Goal: Find specific page/section: Find specific page/section

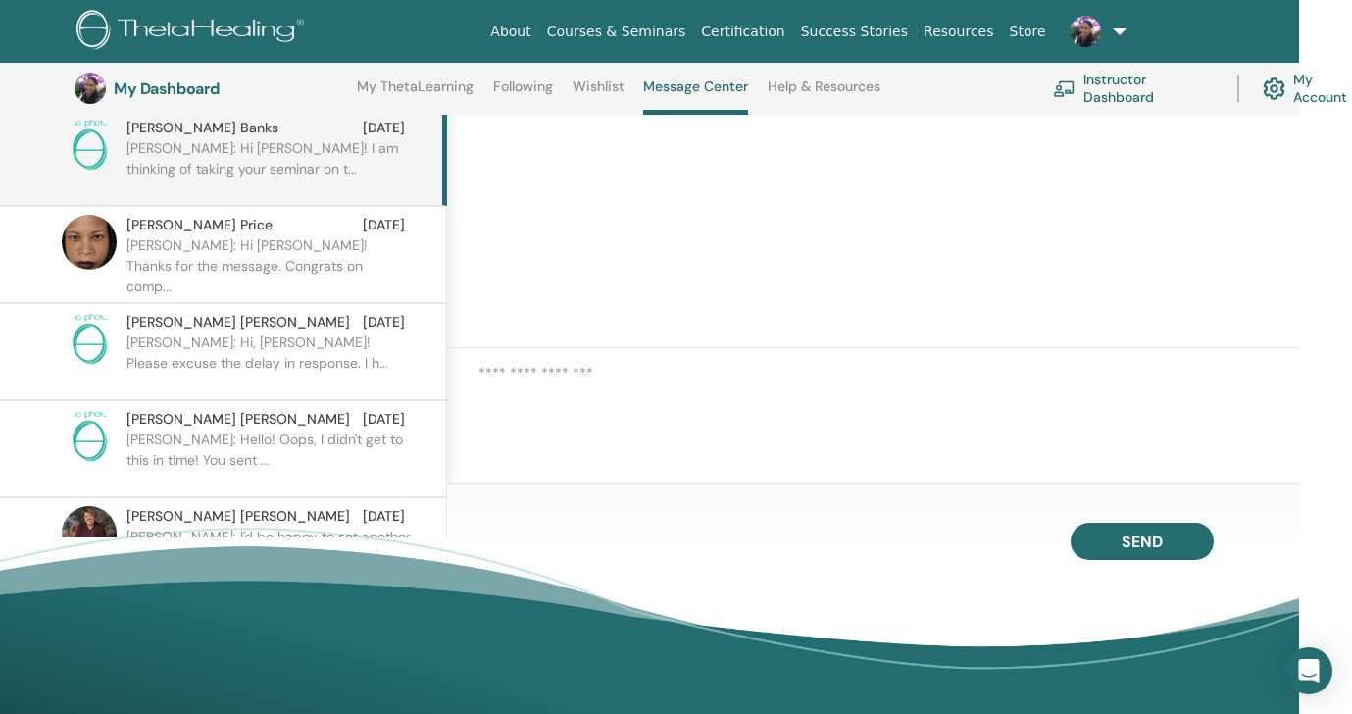
scroll to position [152, 0]
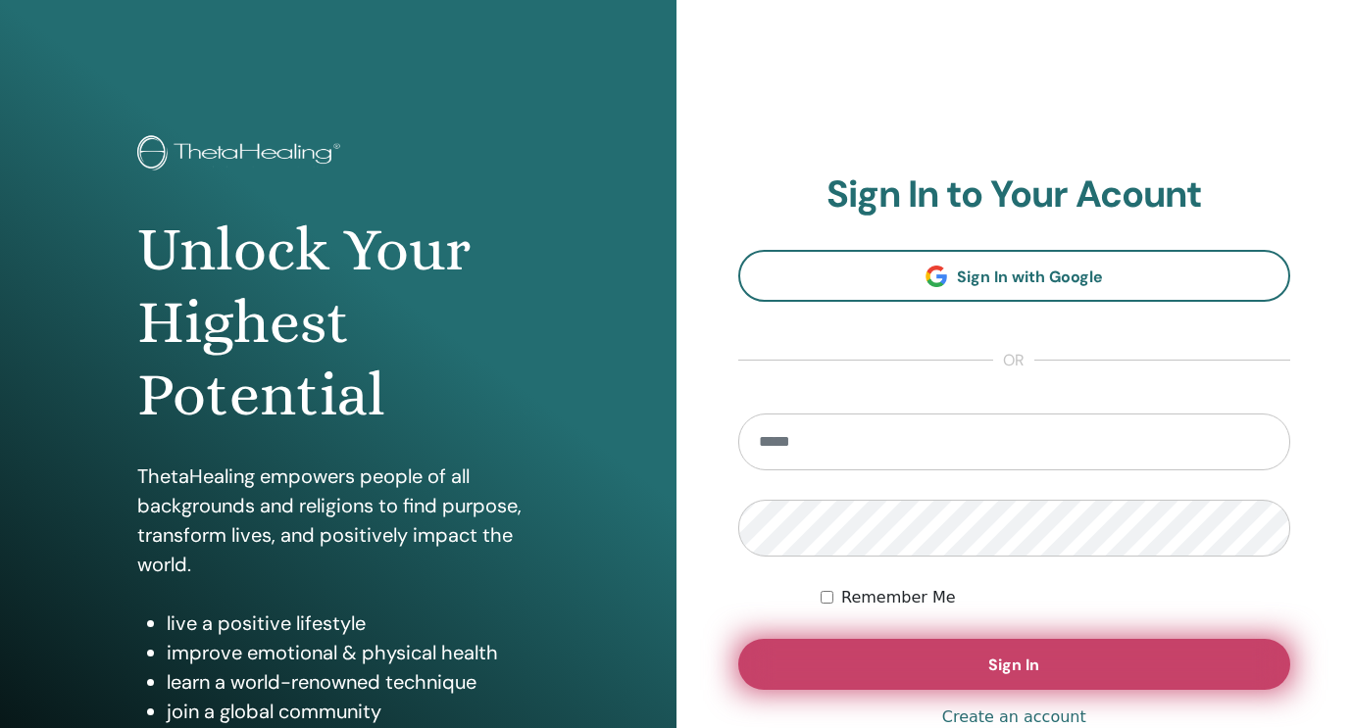
type input "**********"
click at [835, 655] on button "Sign In" at bounding box center [1014, 664] width 553 height 51
